Goal: Task Accomplishment & Management: Complete application form

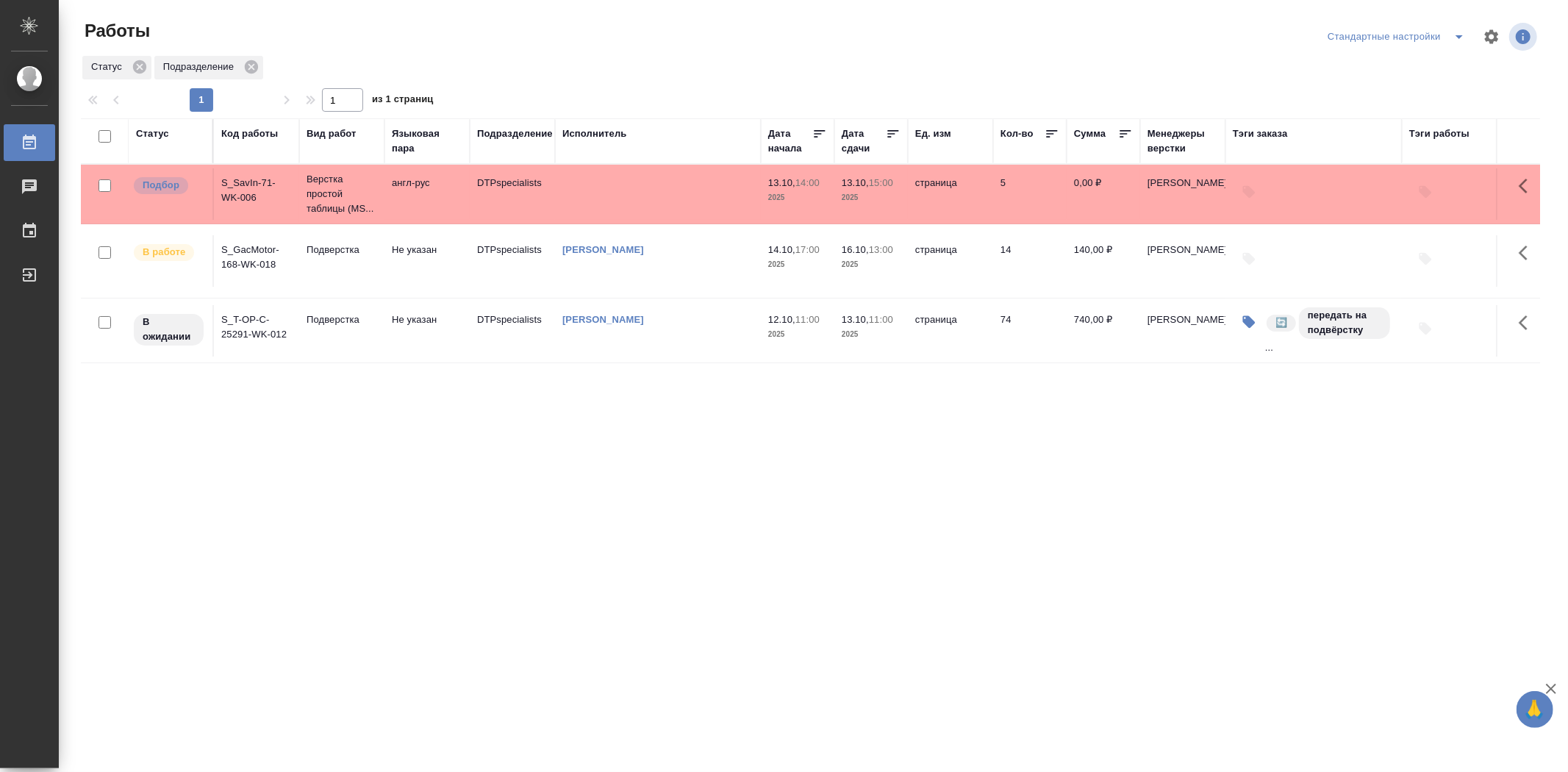
click at [245, 335] on td "S_T-OP-C-25291-WK-012" at bounding box center [256, 331] width 85 height 52
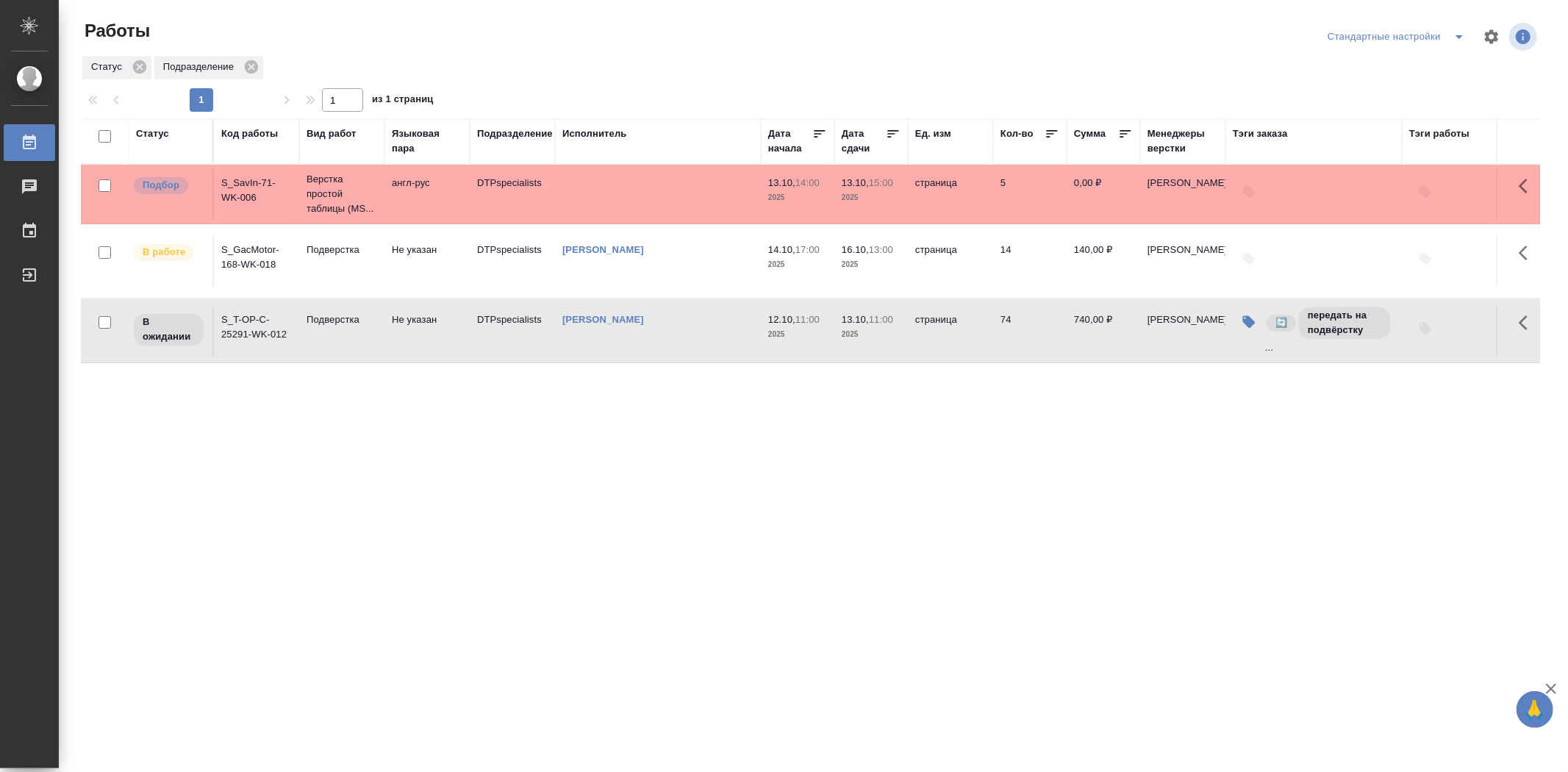
click at [245, 335] on td "S_T-OP-C-25291-WK-012" at bounding box center [256, 331] width 85 height 52
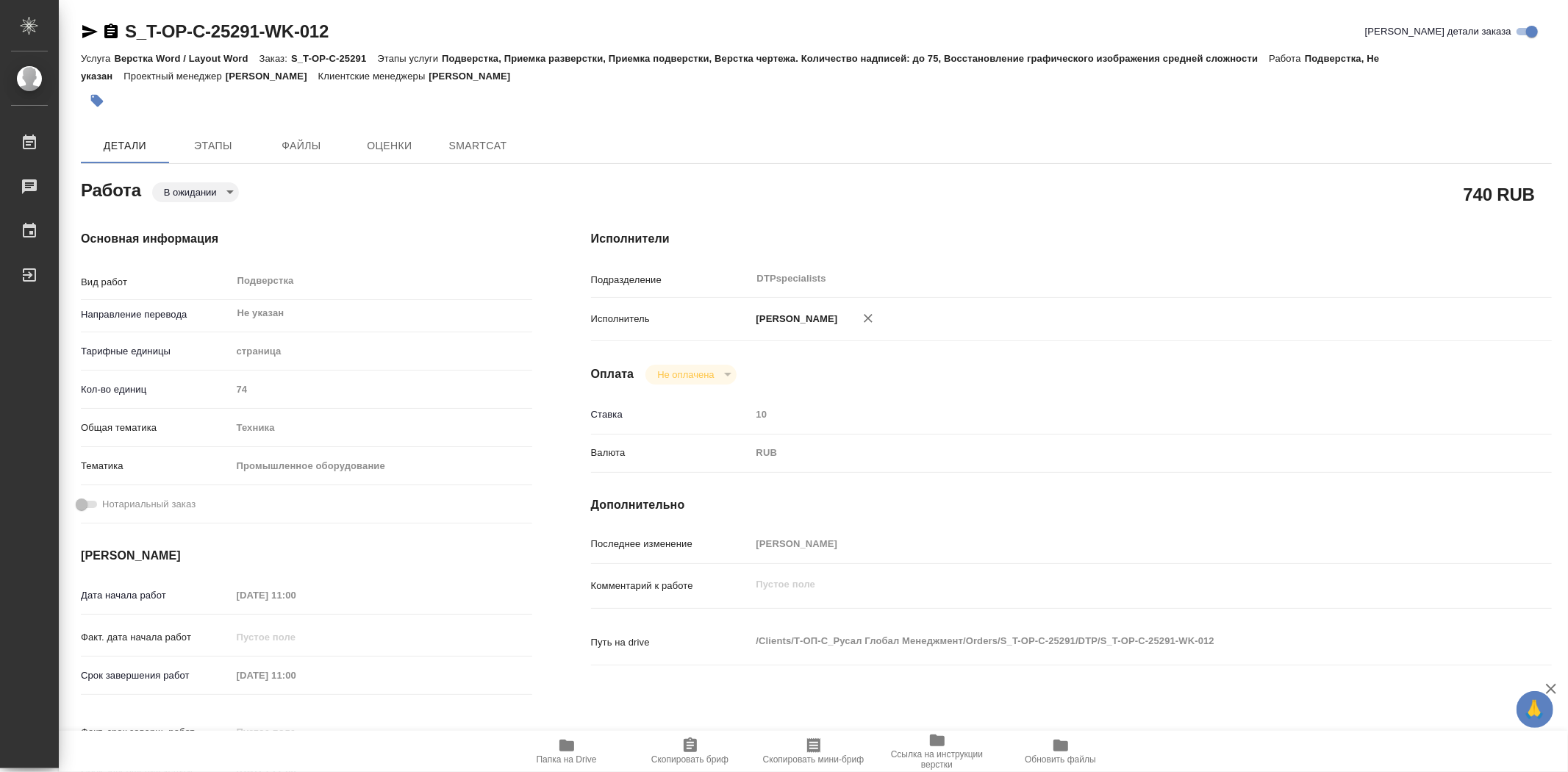
type textarea "x"
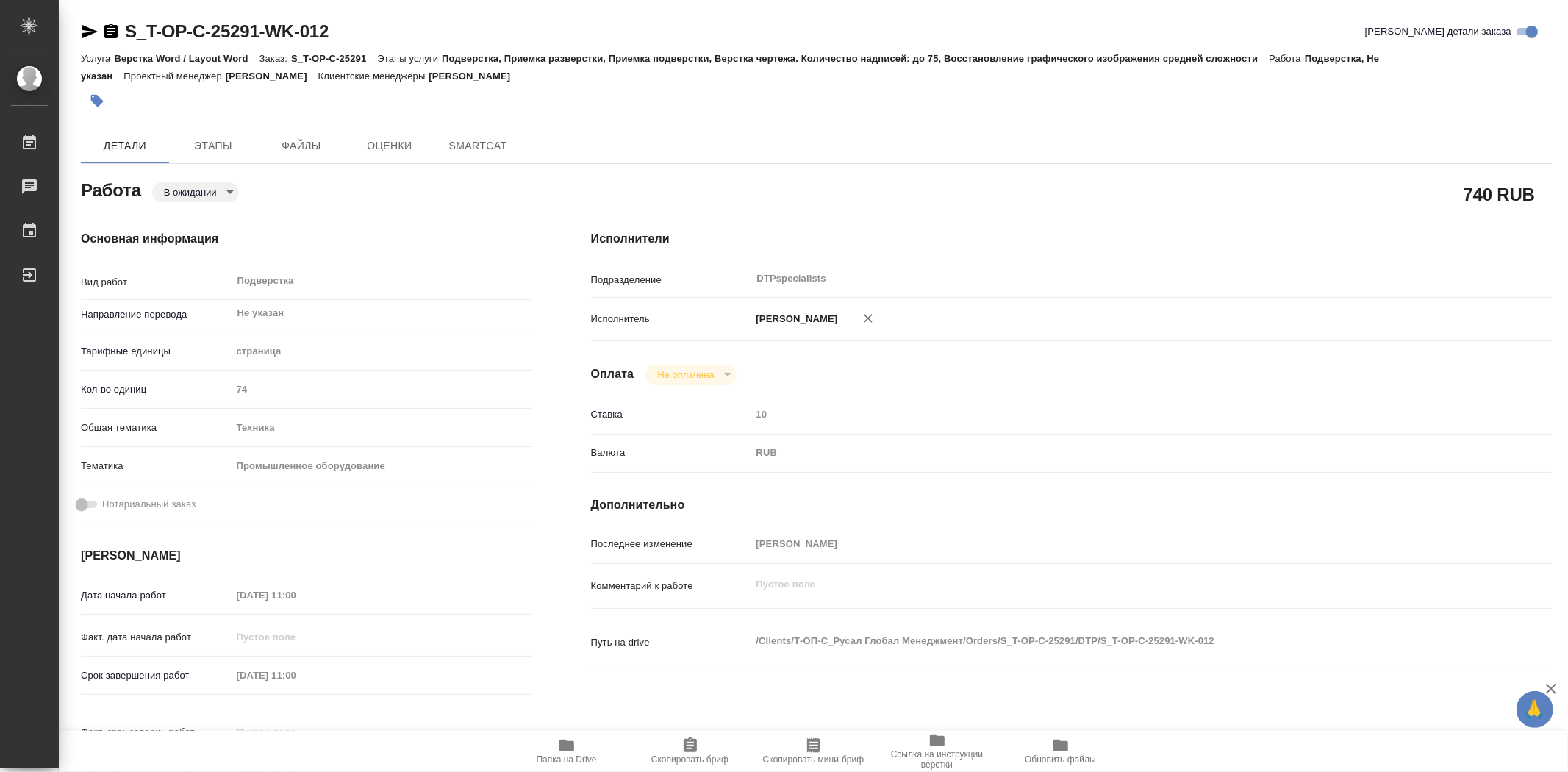
type textarea "x"
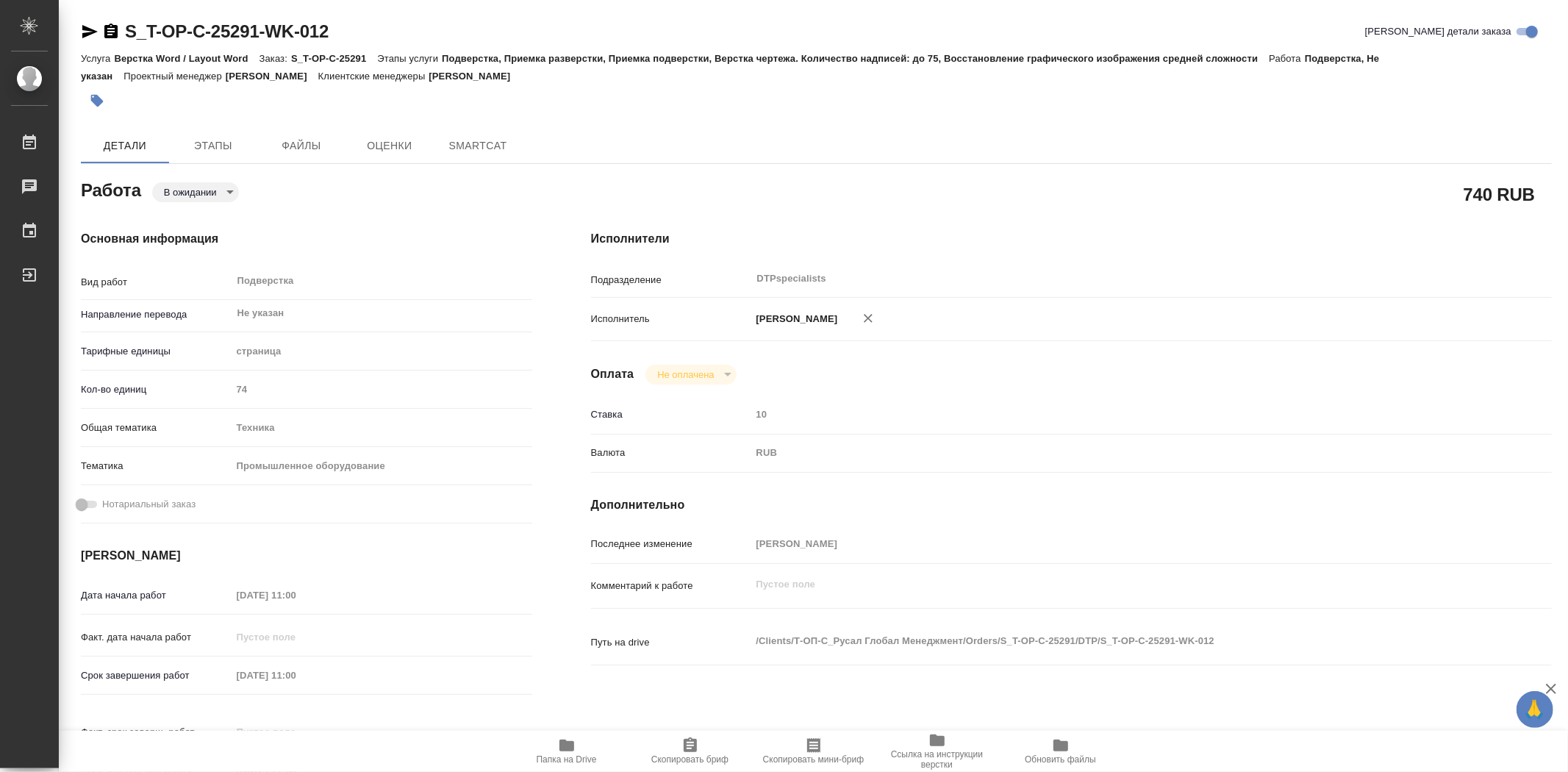
type textarea "x"
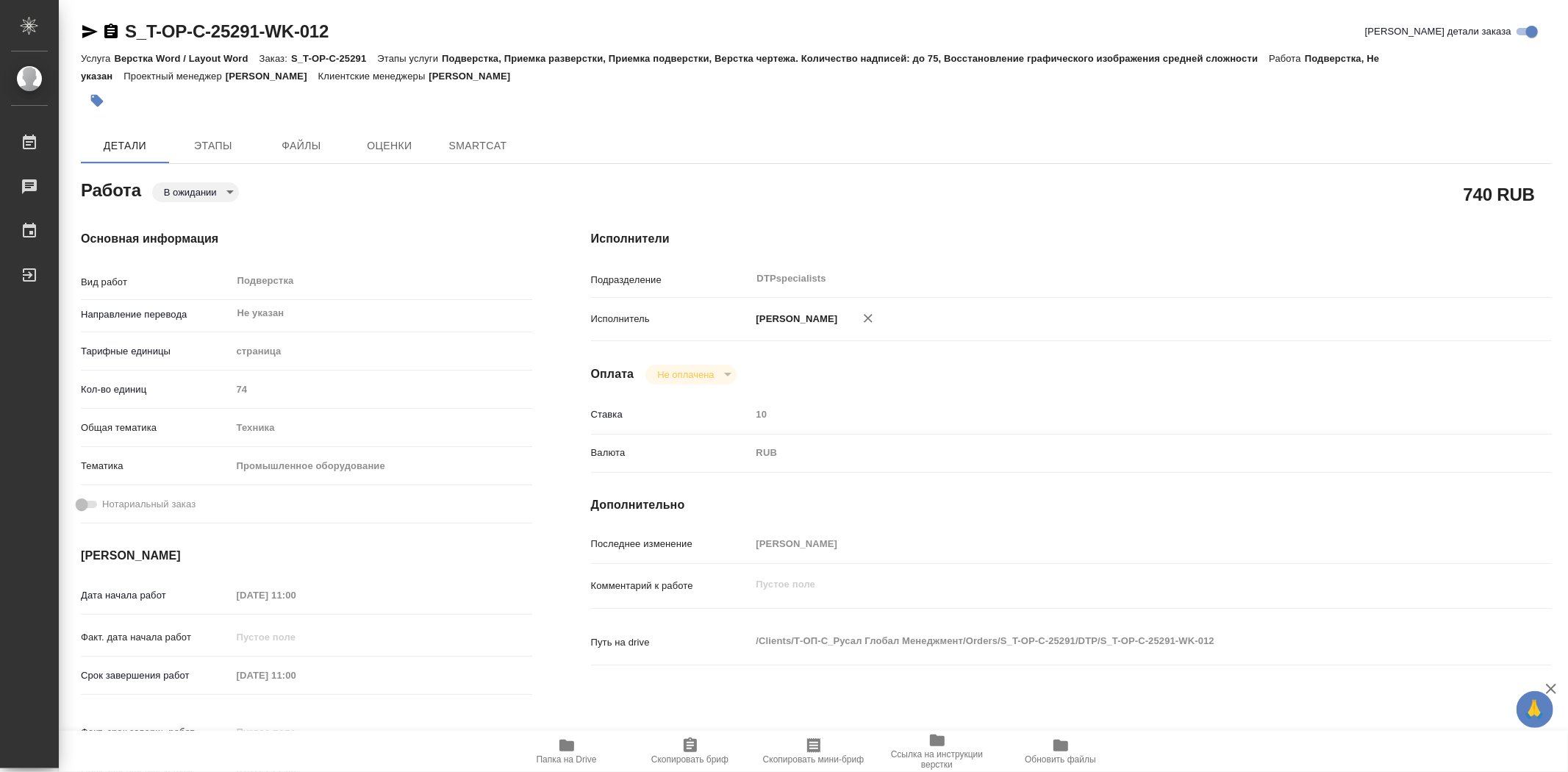
type textarea "x"
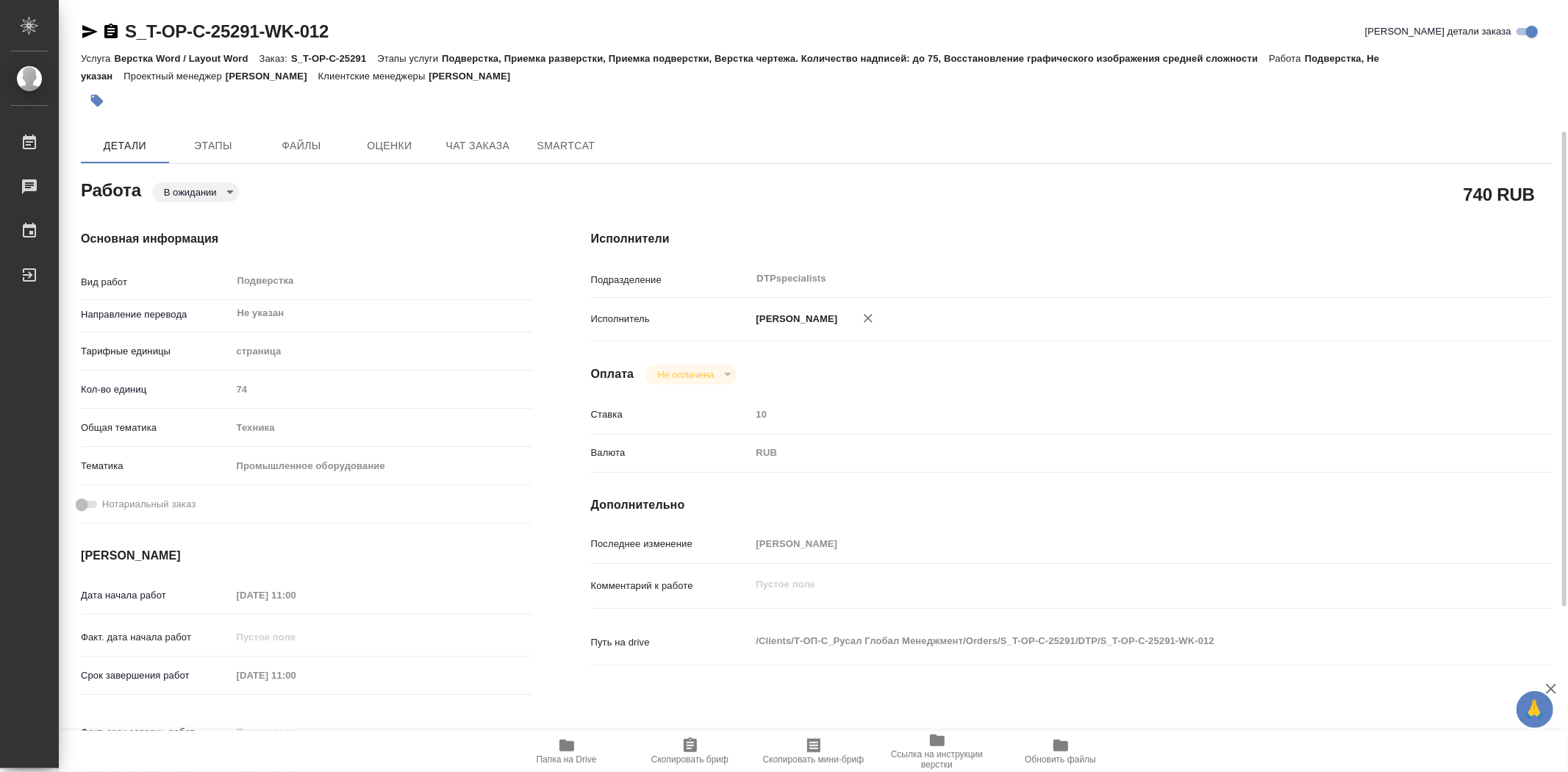
scroll to position [163, 0]
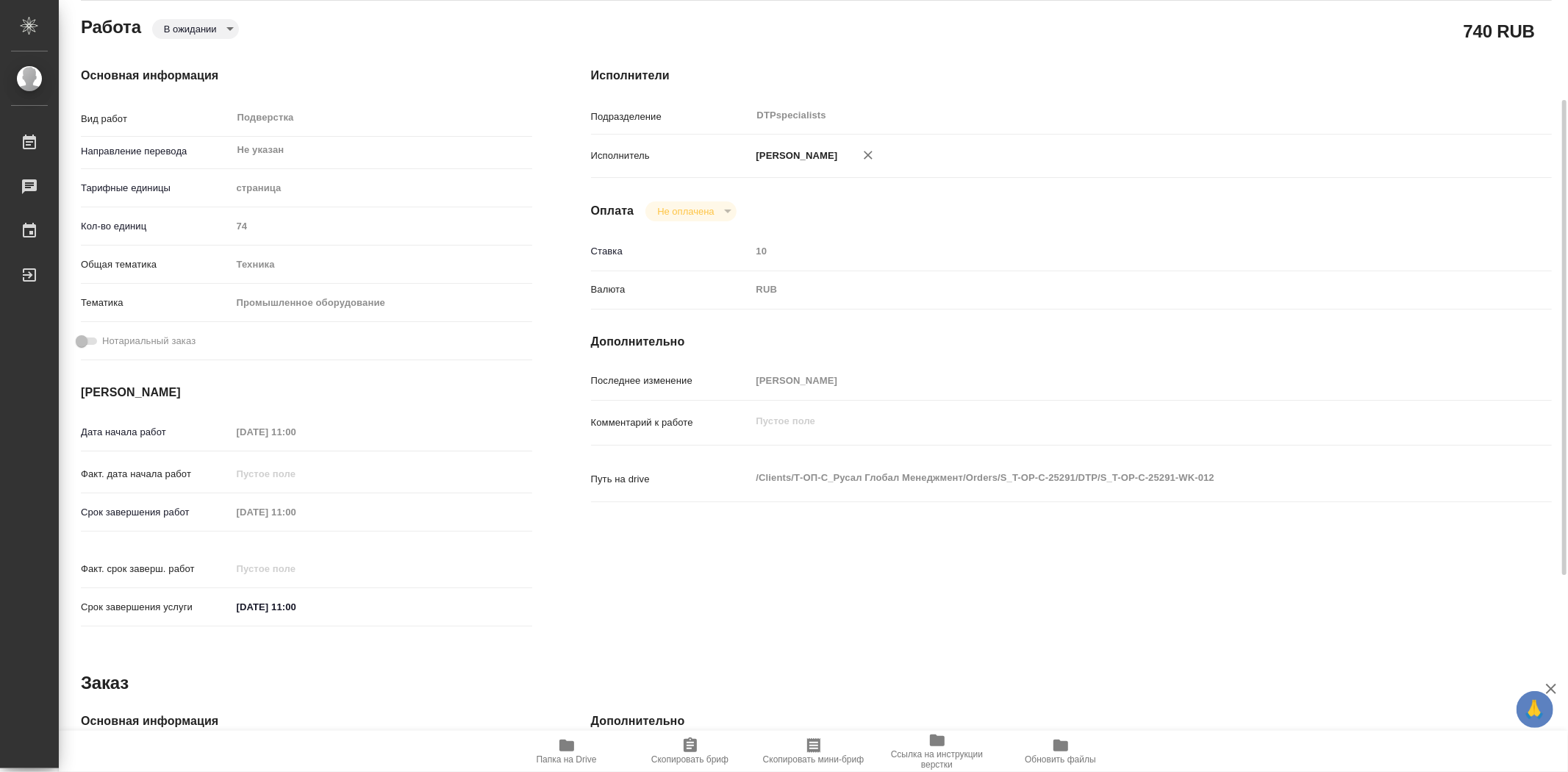
type textarea "x"
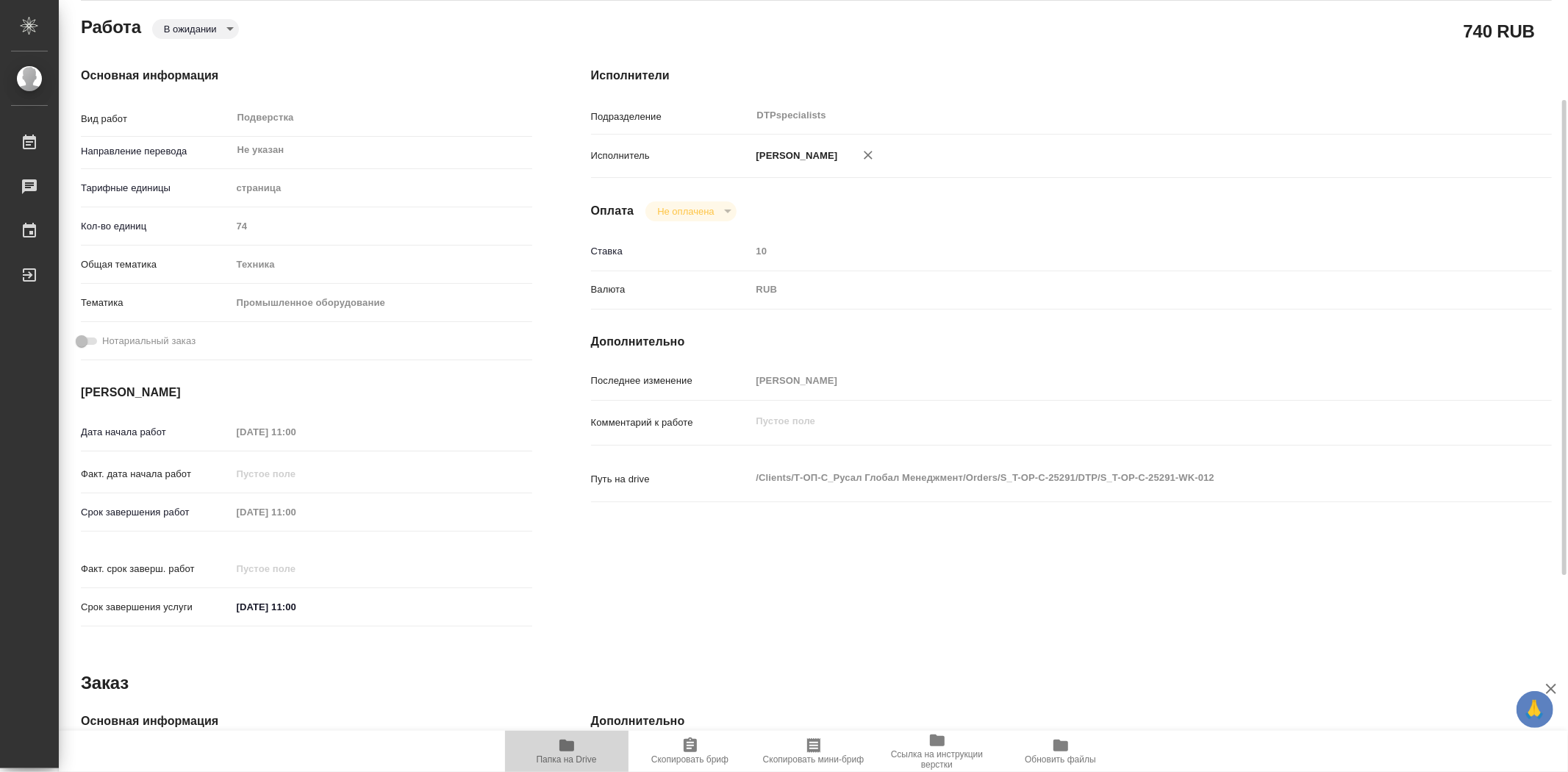
click at [578, 759] on span "Папка на Drive" at bounding box center [567, 759] width 61 height 10
type textarea "x"
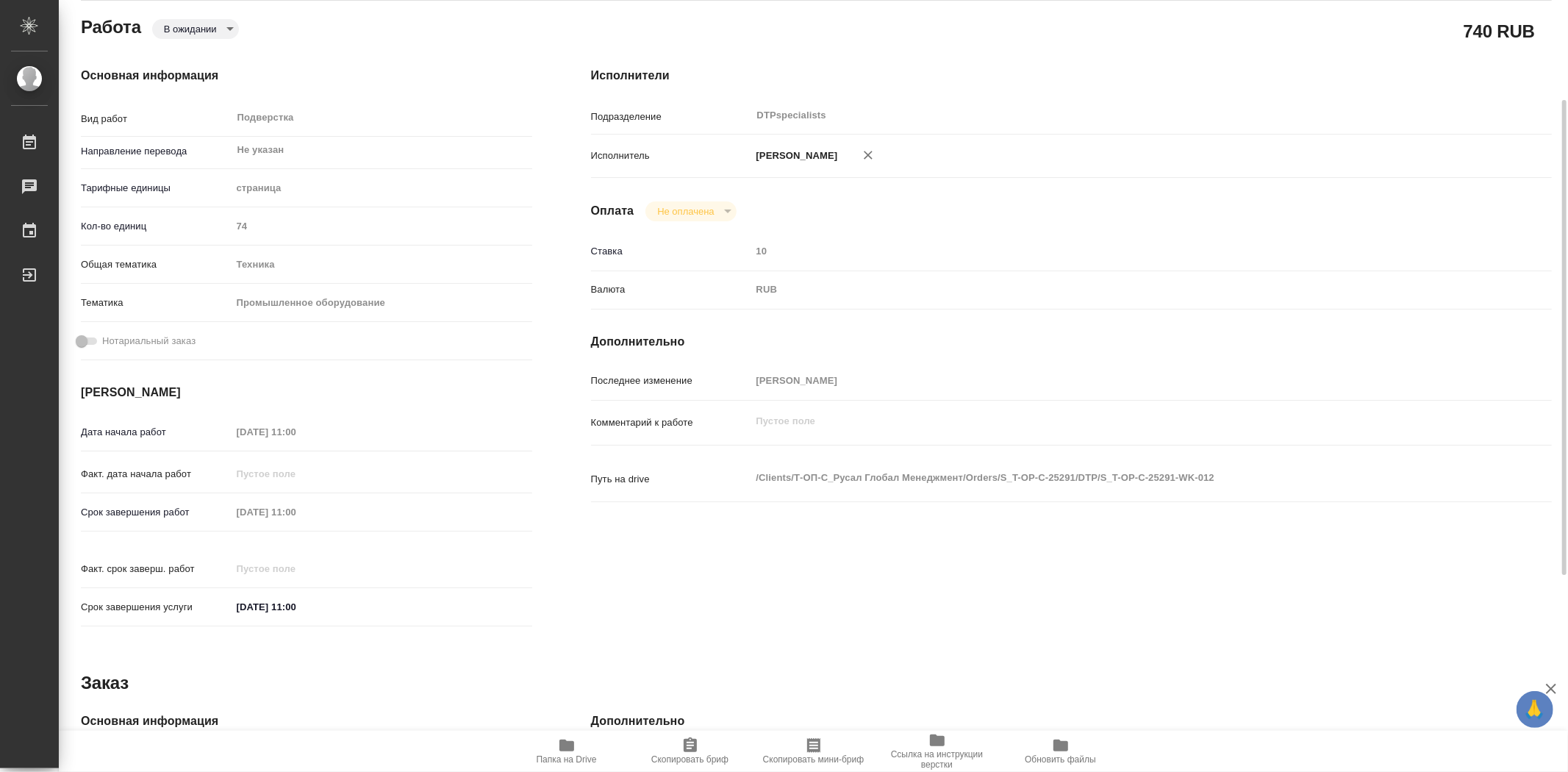
type textarea "x"
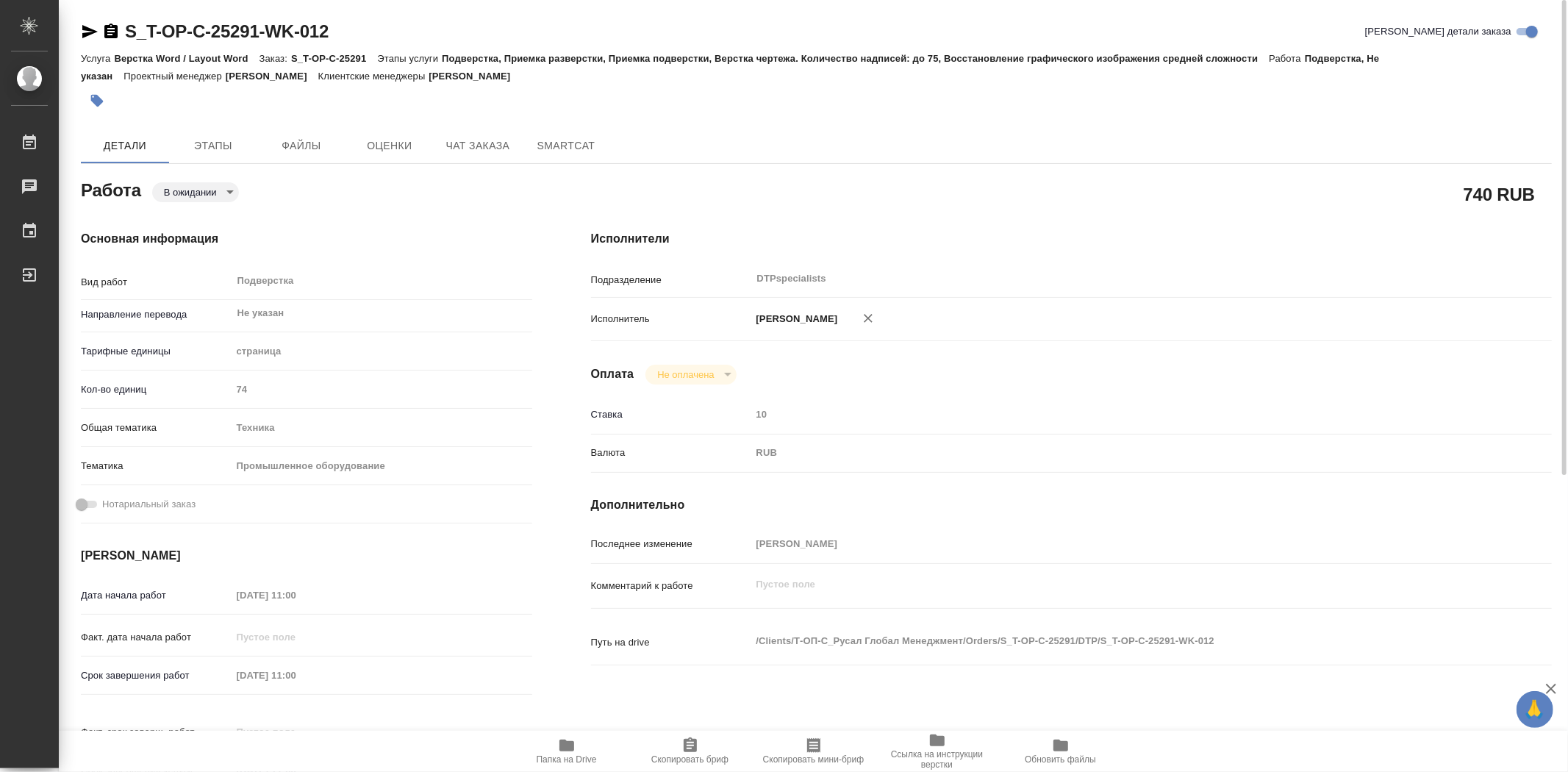
click at [223, 192] on body "🙏 .cls-1 fill:#fff; AWATERA Trufanov Vladimir Работы 0 Чаты График Выйти S_T-OP…" at bounding box center [784, 386] width 1568 height 772
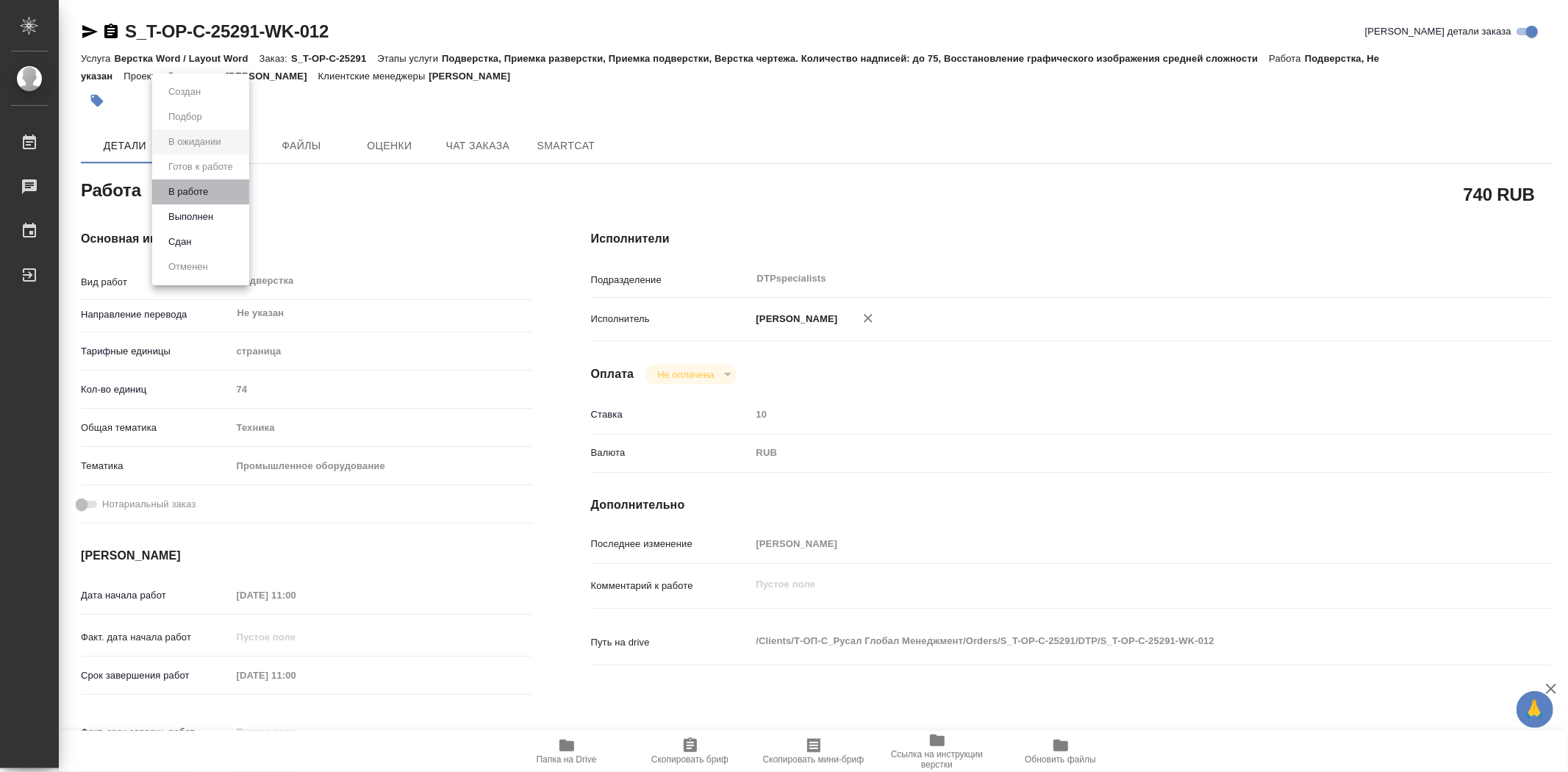
click at [214, 195] on li "В работе" at bounding box center [200, 192] width 97 height 25
type textarea "x"
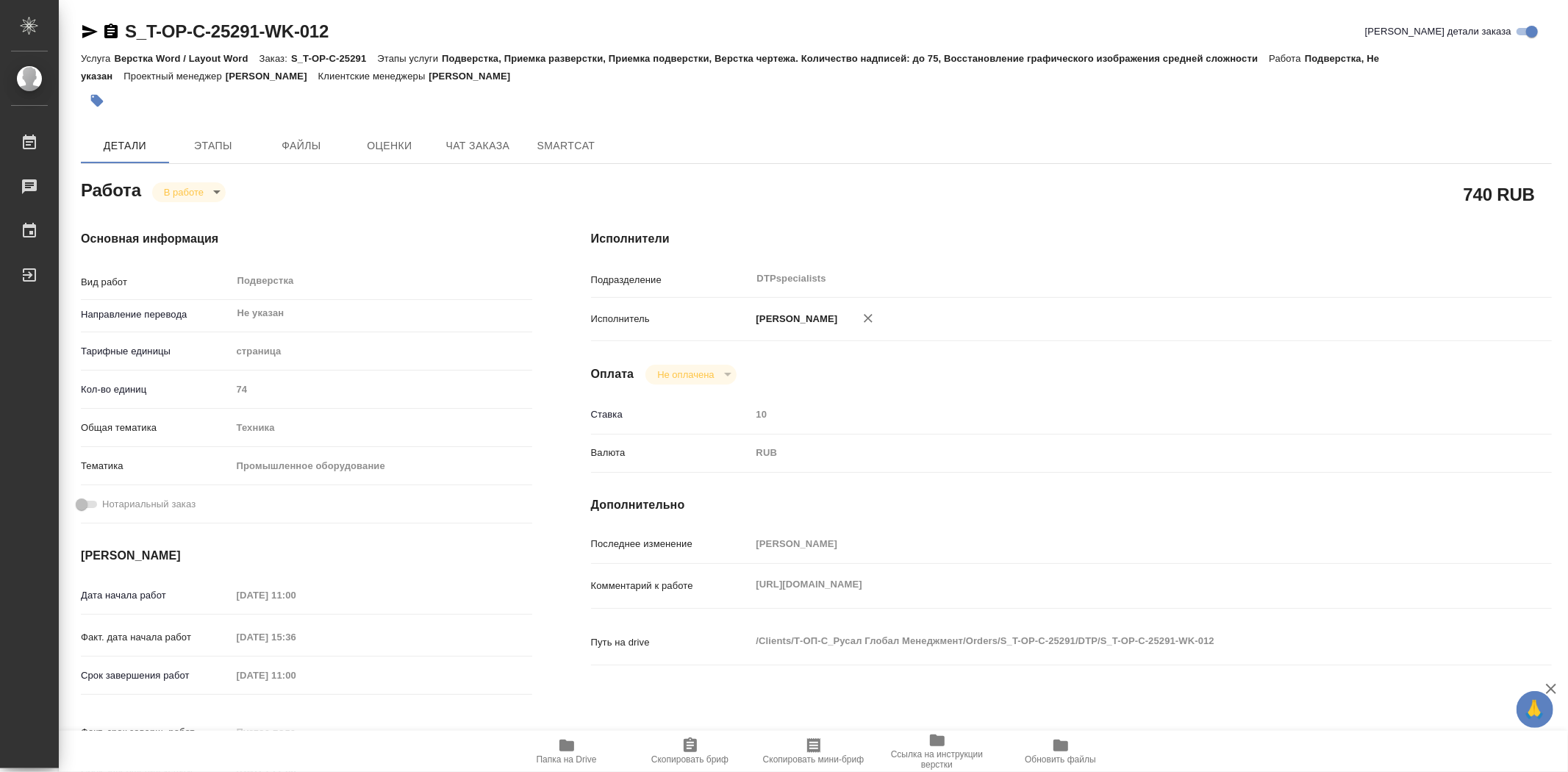
type textarea "x"
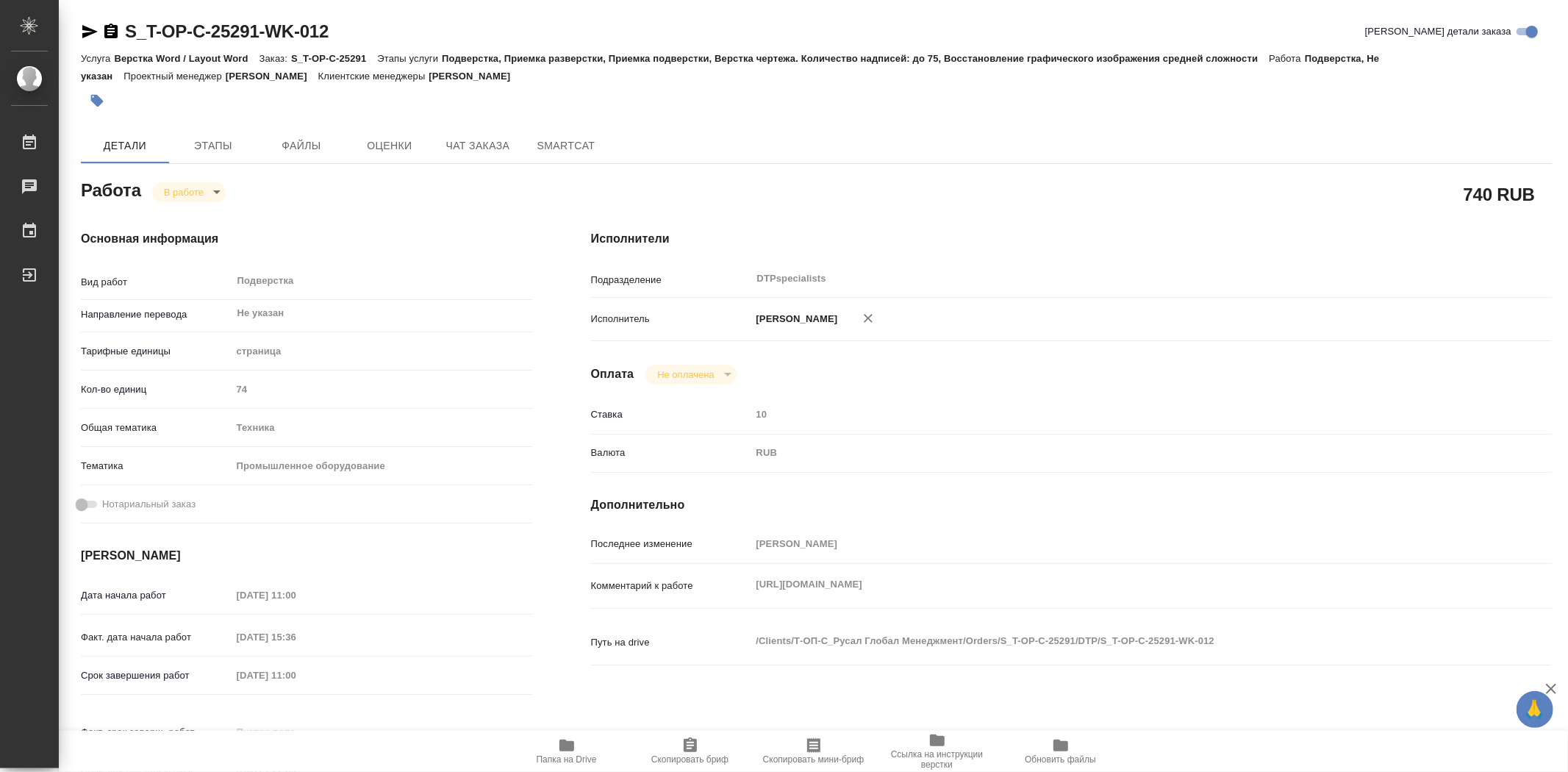
type textarea "x"
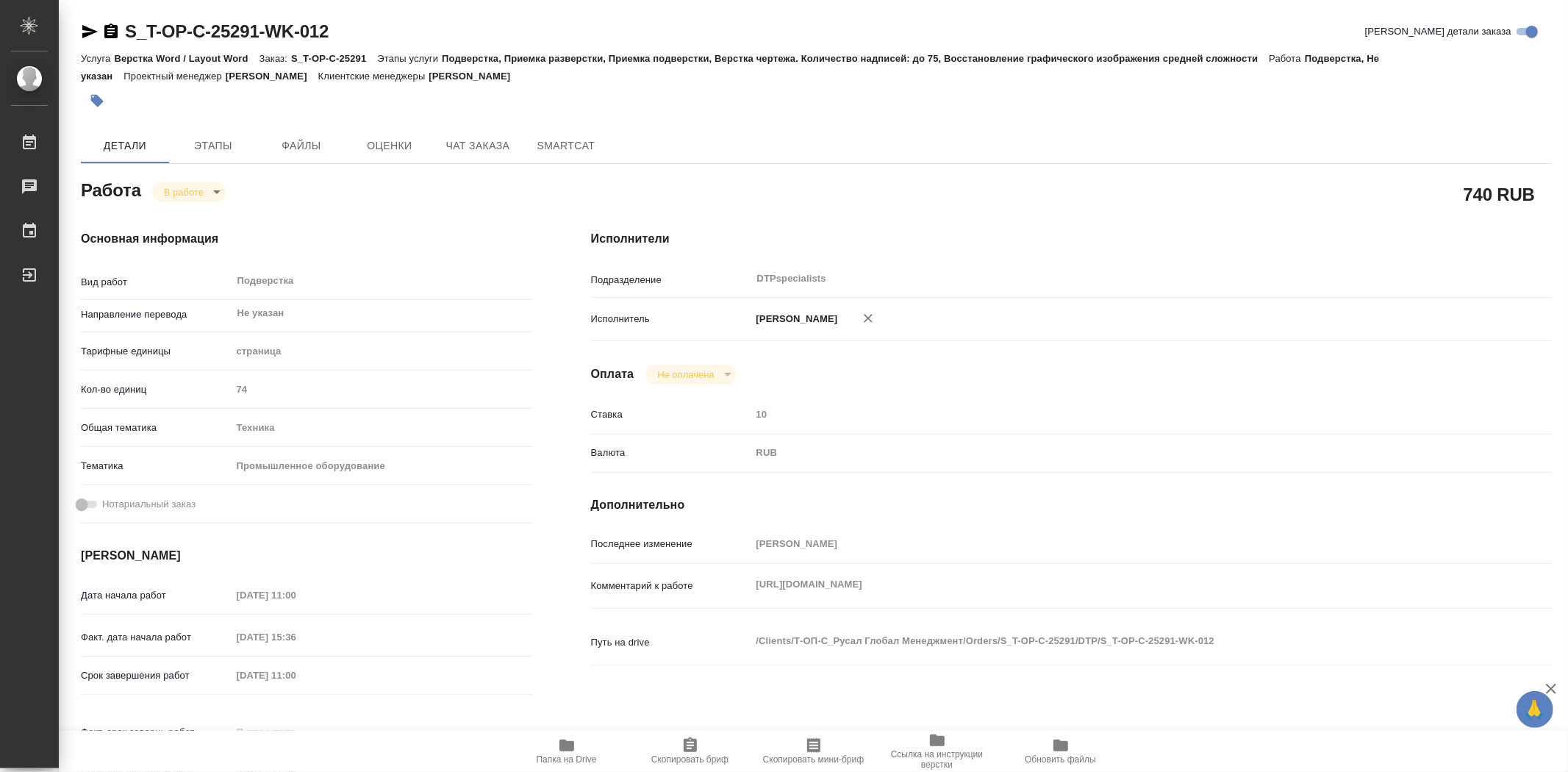
type textarea "x"
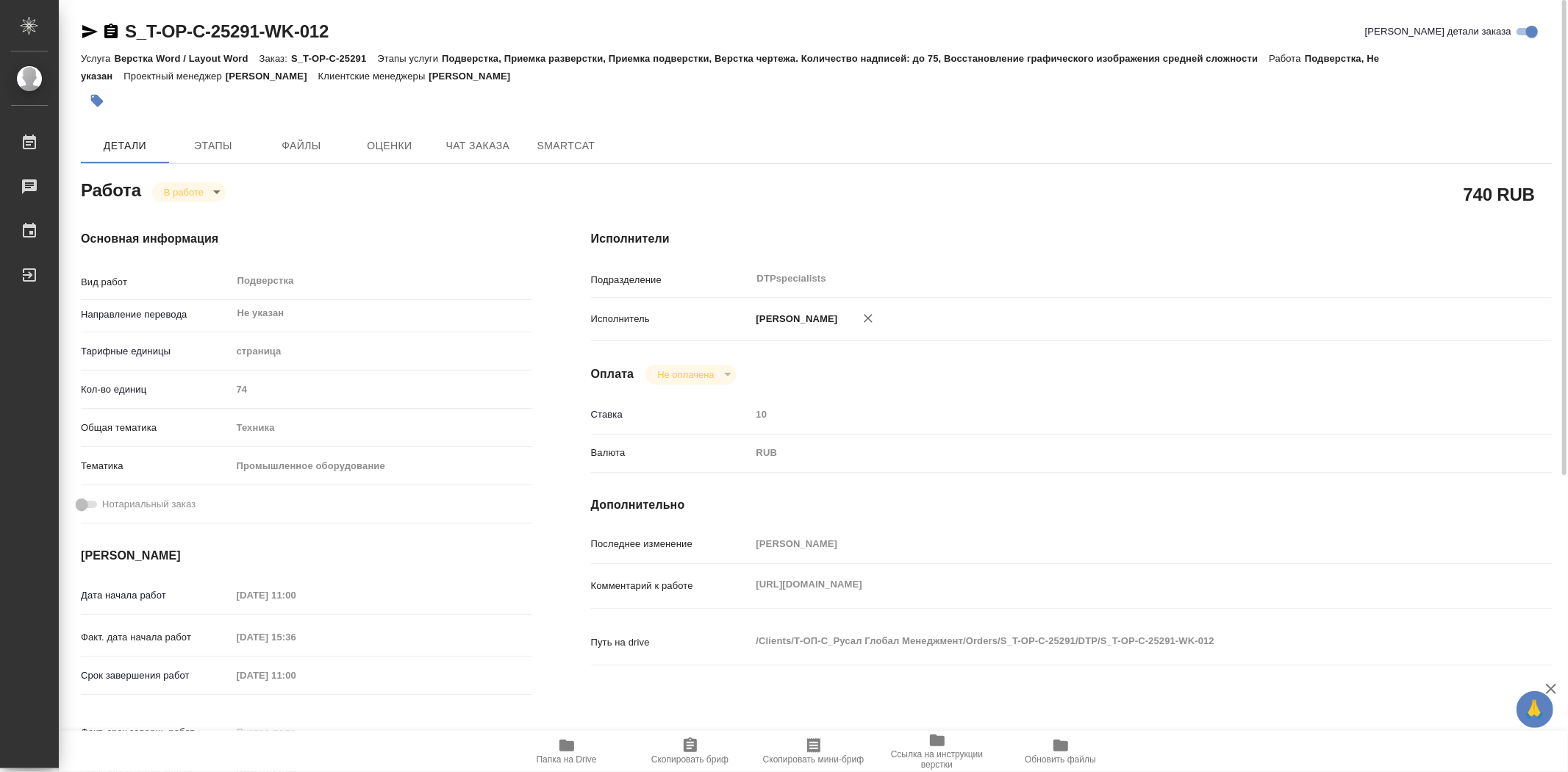
type textarea "x"
click at [217, 194] on body "🙏 .cls-1 fill:#fff; AWATERA Trufanov Vladimir Работы 0 Чаты График Выйти S_T-OP…" at bounding box center [784, 386] width 1568 height 772
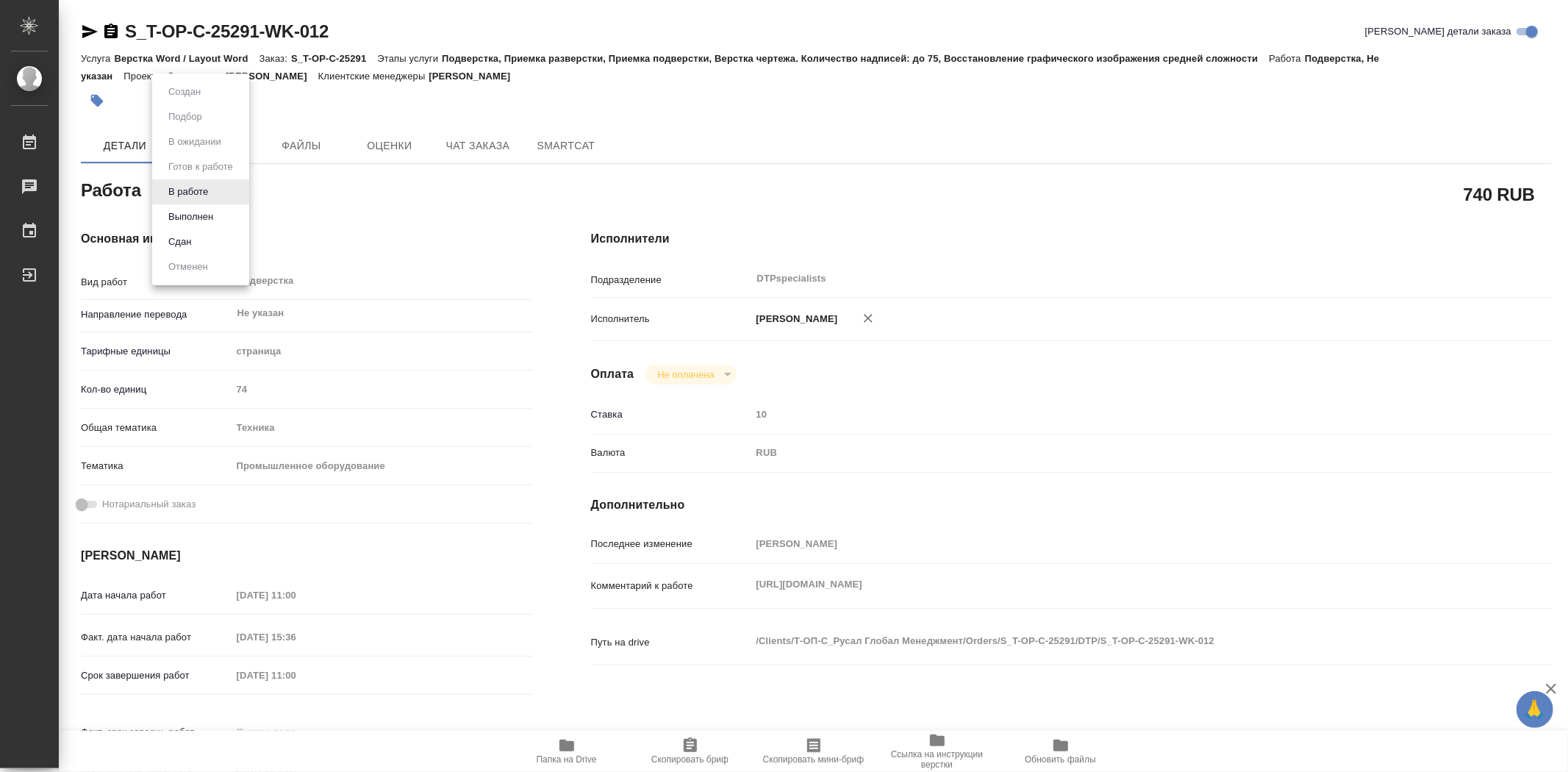
click at [466, 199] on div at bounding box center [784, 386] width 1568 height 772
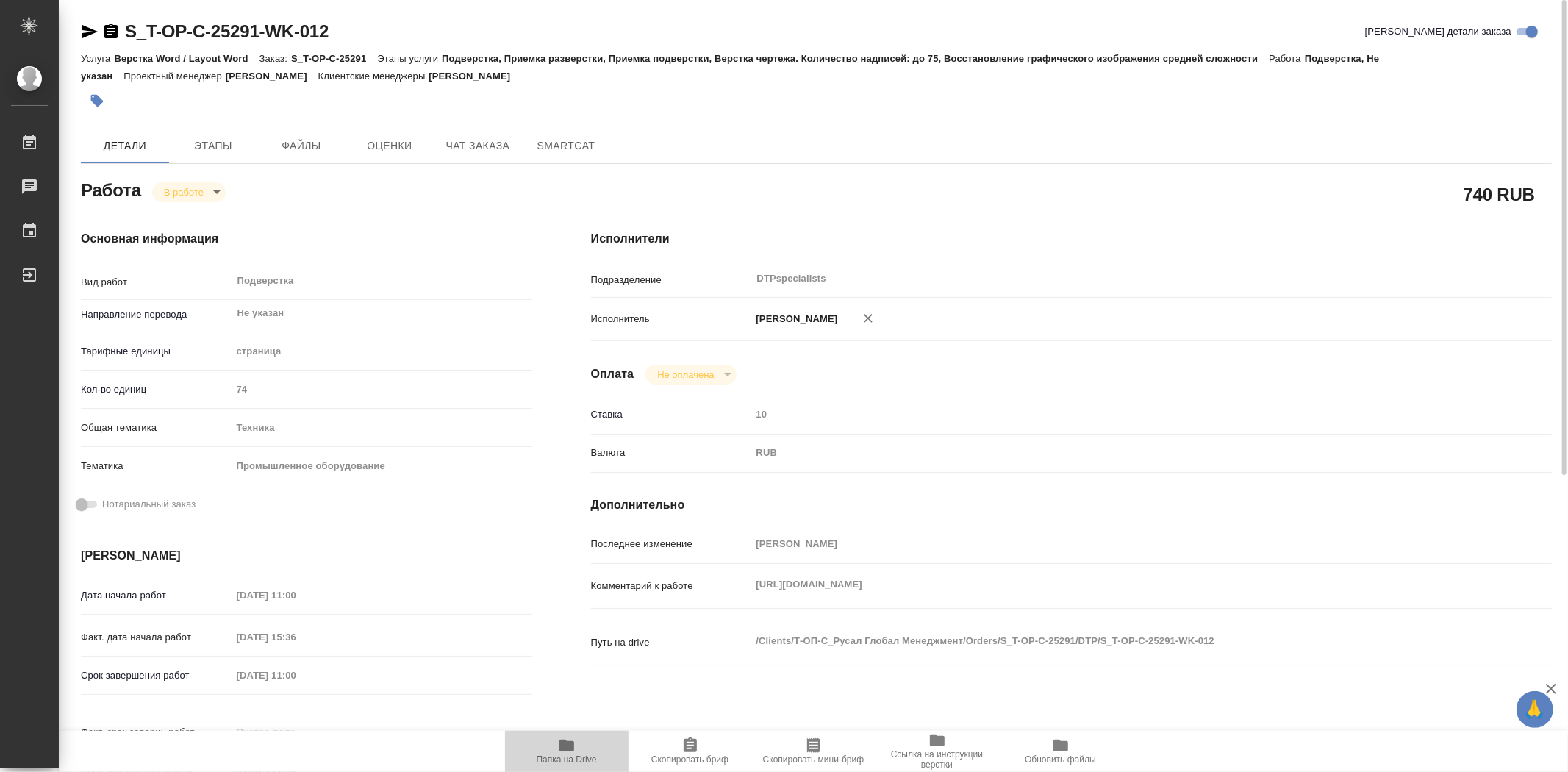
click at [571, 759] on span "Папка на Drive" at bounding box center [567, 759] width 61 height 10
